Goal: Information Seeking & Learning: Learn about a topic

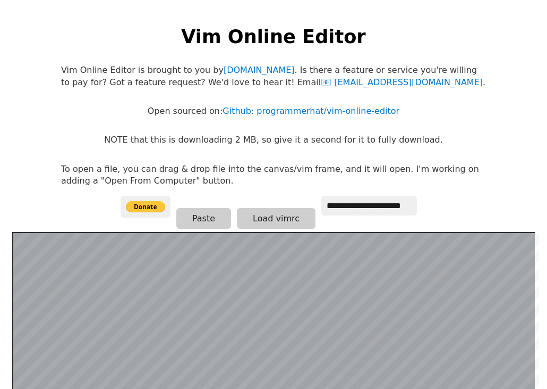
scroll to position [206, 0]
click at [259, 114] on link "Github: programmerhat/vim-online-editor" at bounding box center [311, 111] width 177 height 10
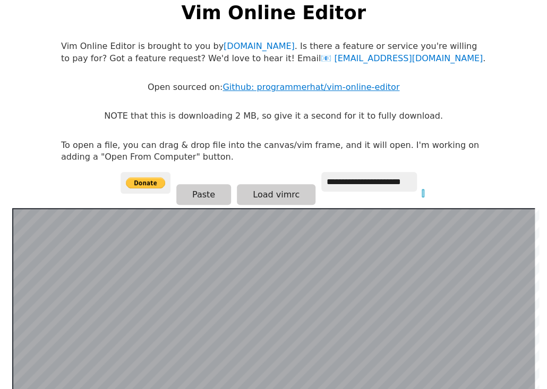
scroll to position [19, 0]
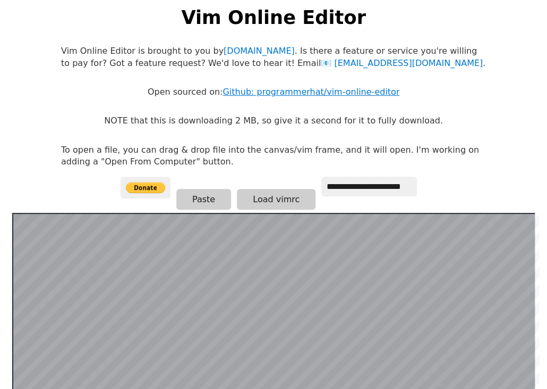
click at [259, 93] on link "Github: programmerhat/vim-online-editor" at bounding box center [311, 92] width 177 height 10
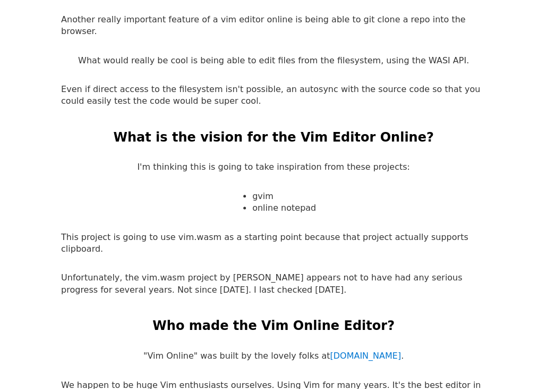
scroll to position [1676, 0]
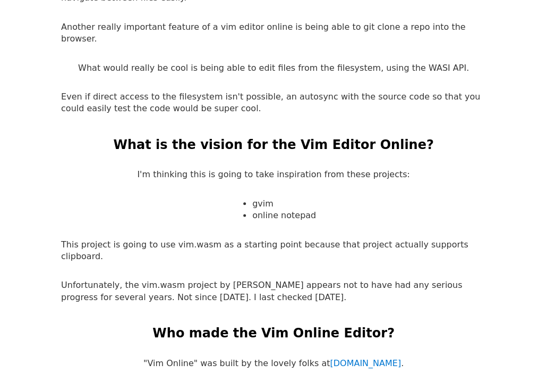
click at [189, 239] on p "This project is going to use vim.wasm as a starting point because that project …" at bounding box center [273, 251] width 425 height 24
drag, startPoint x: 189, startPoint y: 187, endPoint x: 197, endPoint y: 187, distance: 8.5
click at [197, 239] on p "This project is going to use vim.wasm as a starting point because that project …" at bounding box center [273, 251] width 425 height 24
copy p "vim.wasm"
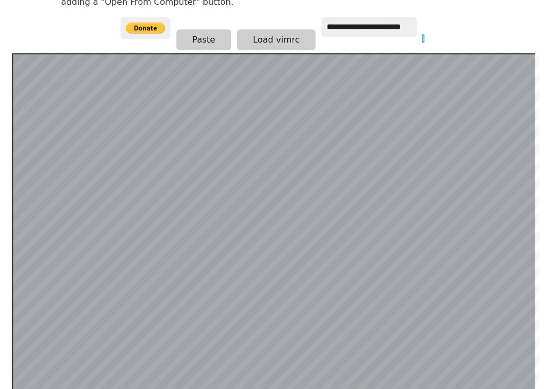
scroll to position [206, 0]
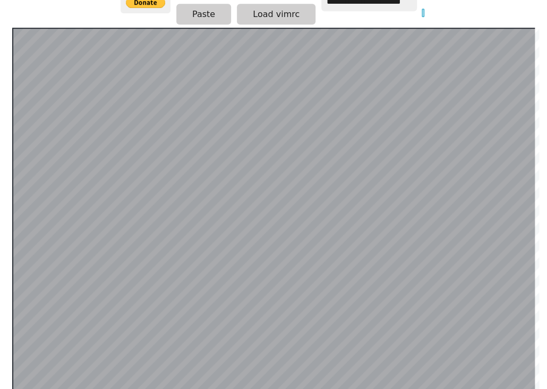
scroll to position [206, 0]
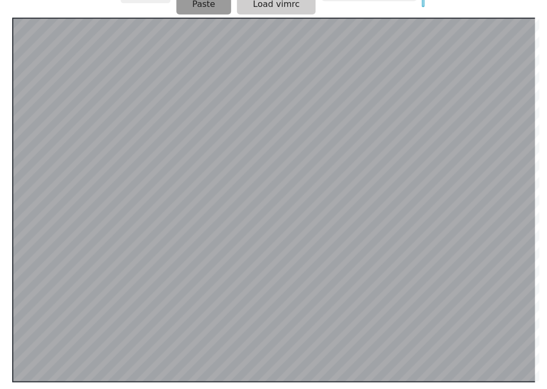
scroll to position [206, 0]
